Goal: Check status: Check status

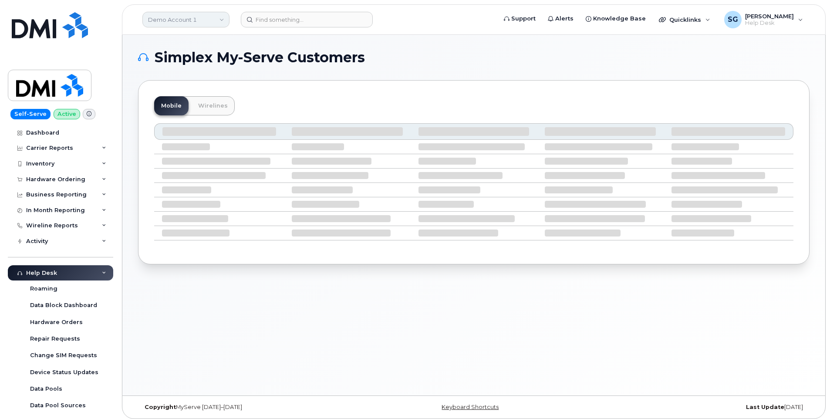
click at [192, 18] on link "Demo Account 1" at bounding box center [185, 20] width 87 height 16
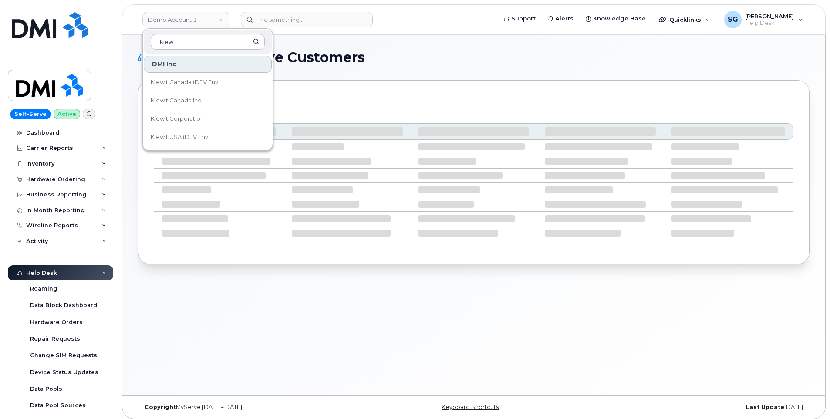
type input "kiew"
click at [209, 119] on link "Kiewit Corporation" at bounding box center [208, 118] width 128 height 17
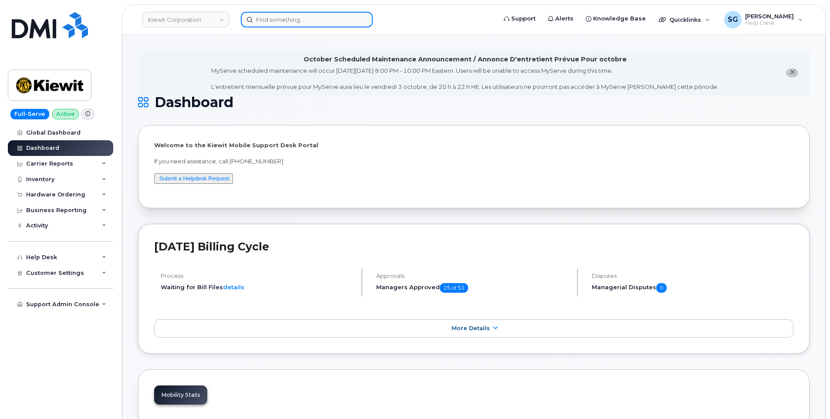
click at [315, 17] on input at bounding box center [307, 20] width 132 height 16
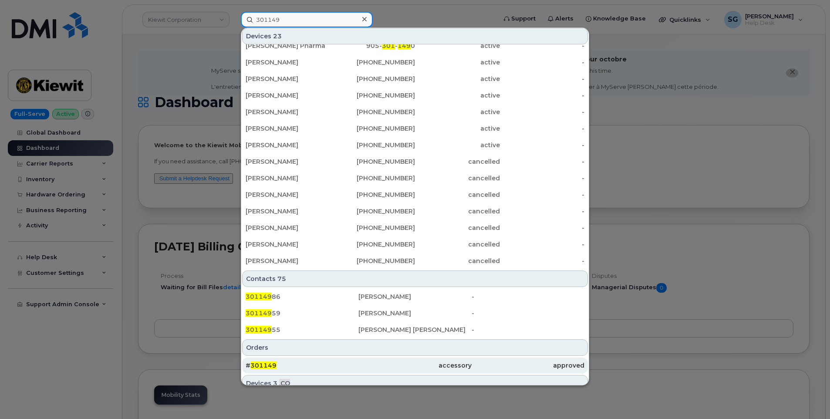
scroll to position [174, 0]
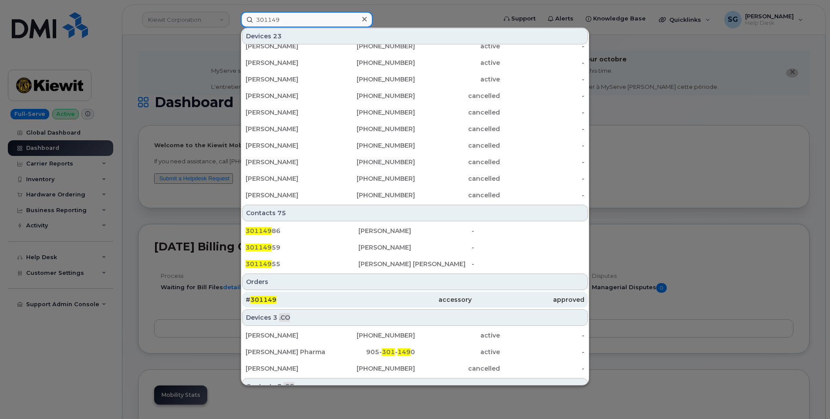
type input "301149"
click at [341, 294] on div "# 301149" at bounding box center [302, 300] width 113 height 16
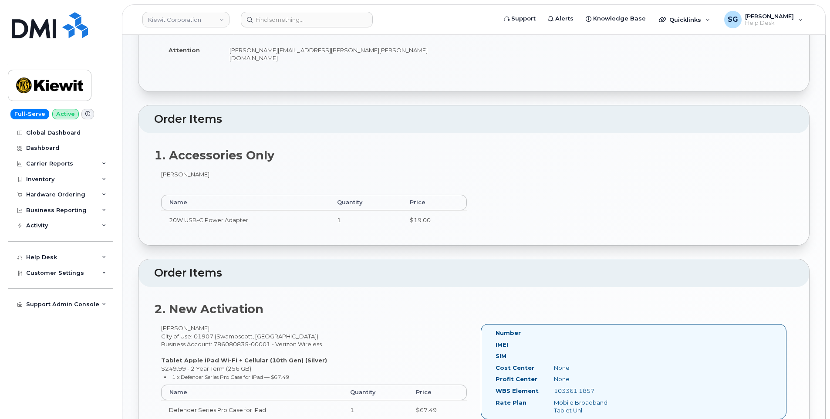
scroll to position [350, 0]
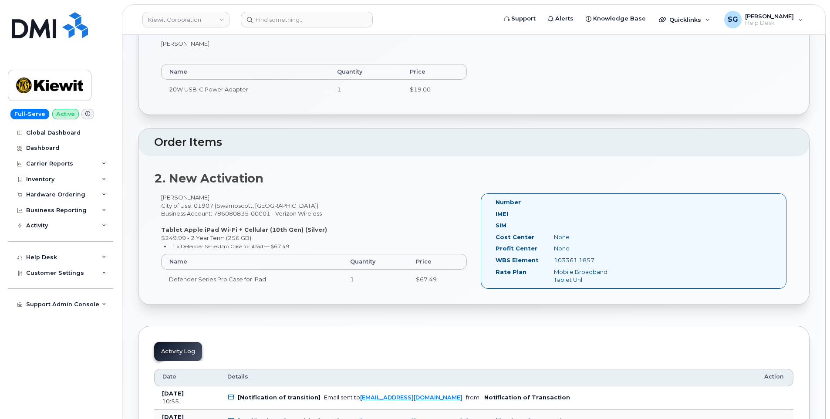
drag, startPoint x: 587, startPoint y: 252, endPoint x: 555, endPoint y: 252, distance: 32.2
click at [555, 256] on div "103361.1857" at bounding box center [589, 260] width 82 height 8
click at [277, 17] on input at bounding box center [307, 20] width 132 height 16
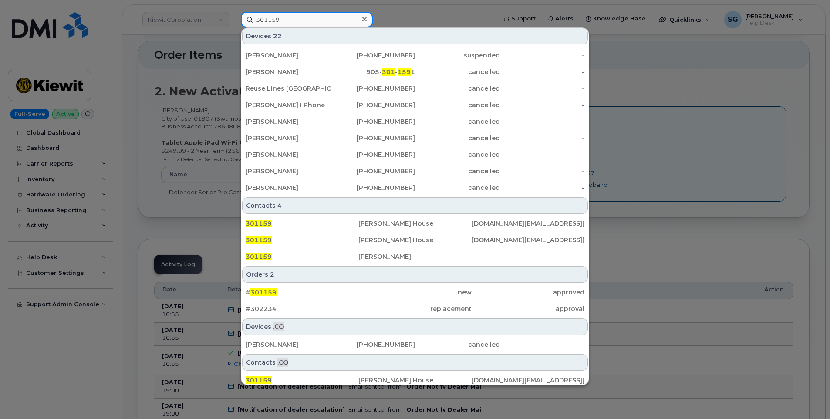
scroll to position [186, 0]
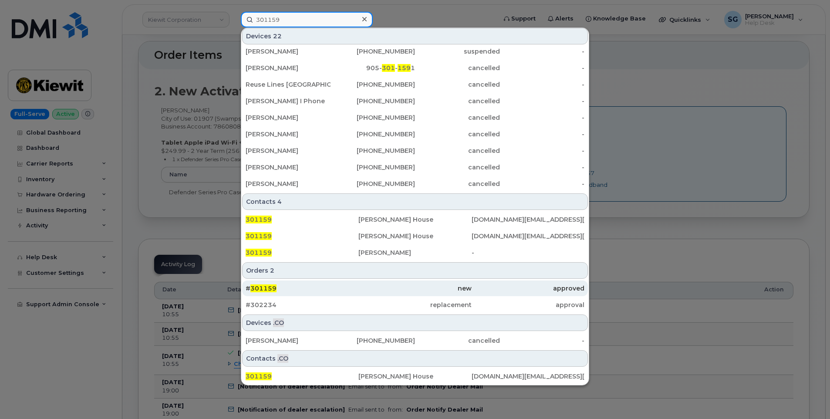
type input "301159"
click at [332, 288] on div "# 301159" at bounding box center [302, 288] width 113 height 9
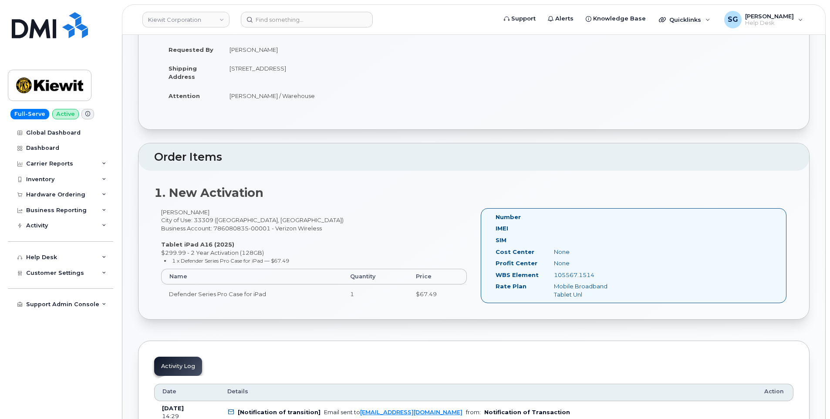
scroll to position [174, 0]
